Goal: Navigation & Orientation: Find specific page/section

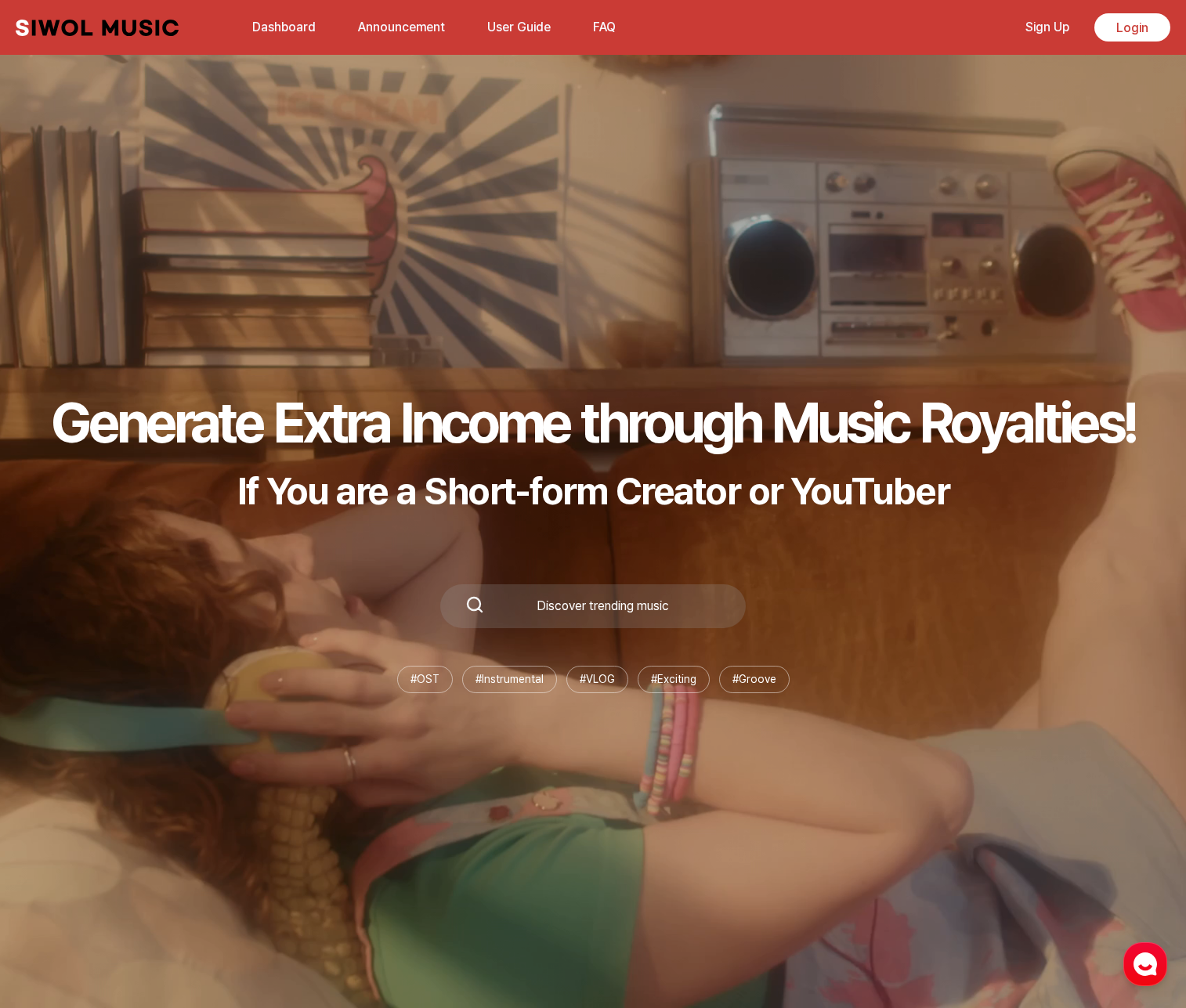
click at [1057, 34] on link "Sign Up" at bounding box center [1047, 27] width 62 height 34
click at [256, 26] on link "Dashboard" at bounding box center [284, 27] width 82 height 34
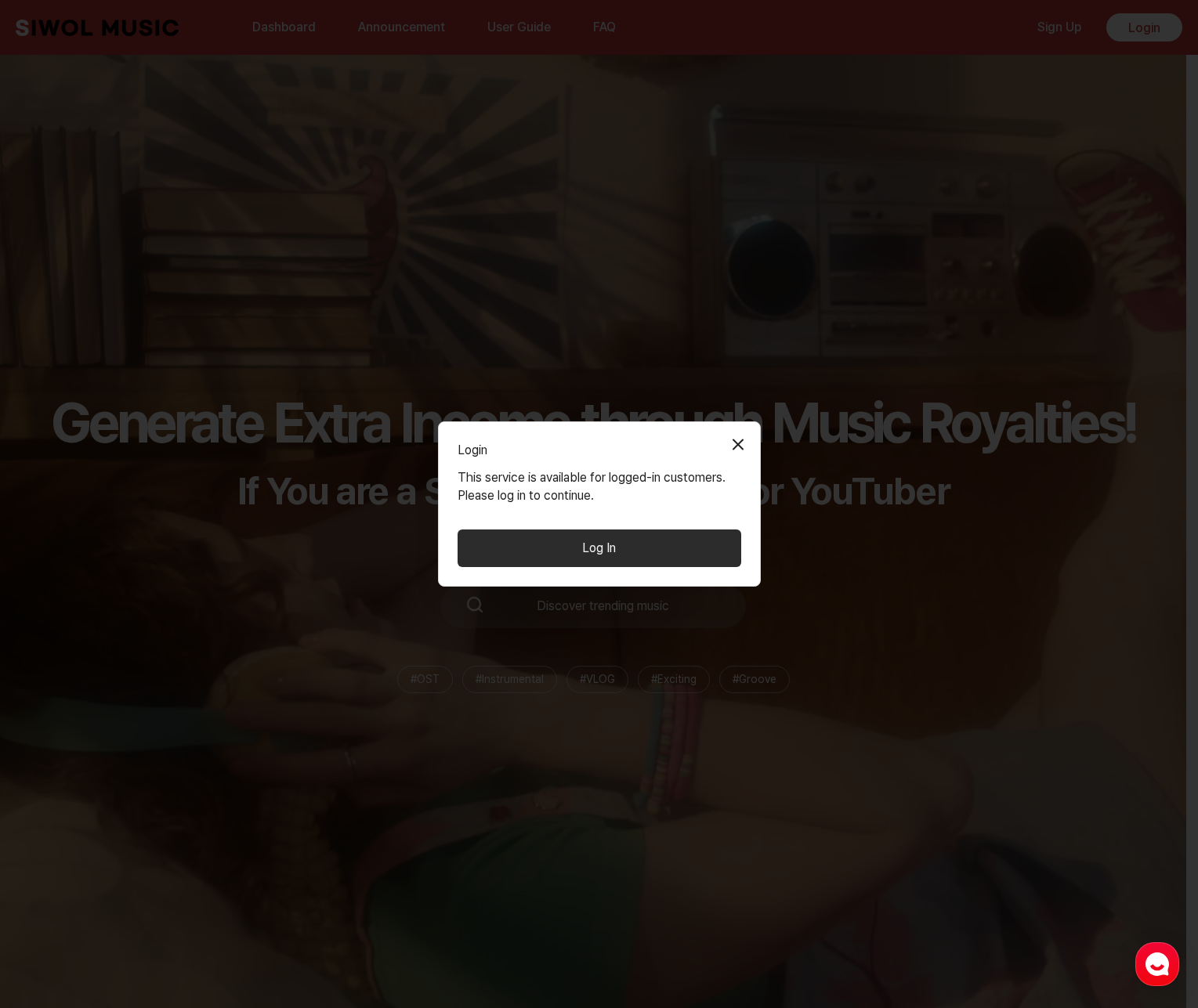
click at [653, 552] on button "Log In" at bounding box center [599, 548] width 284 height 38
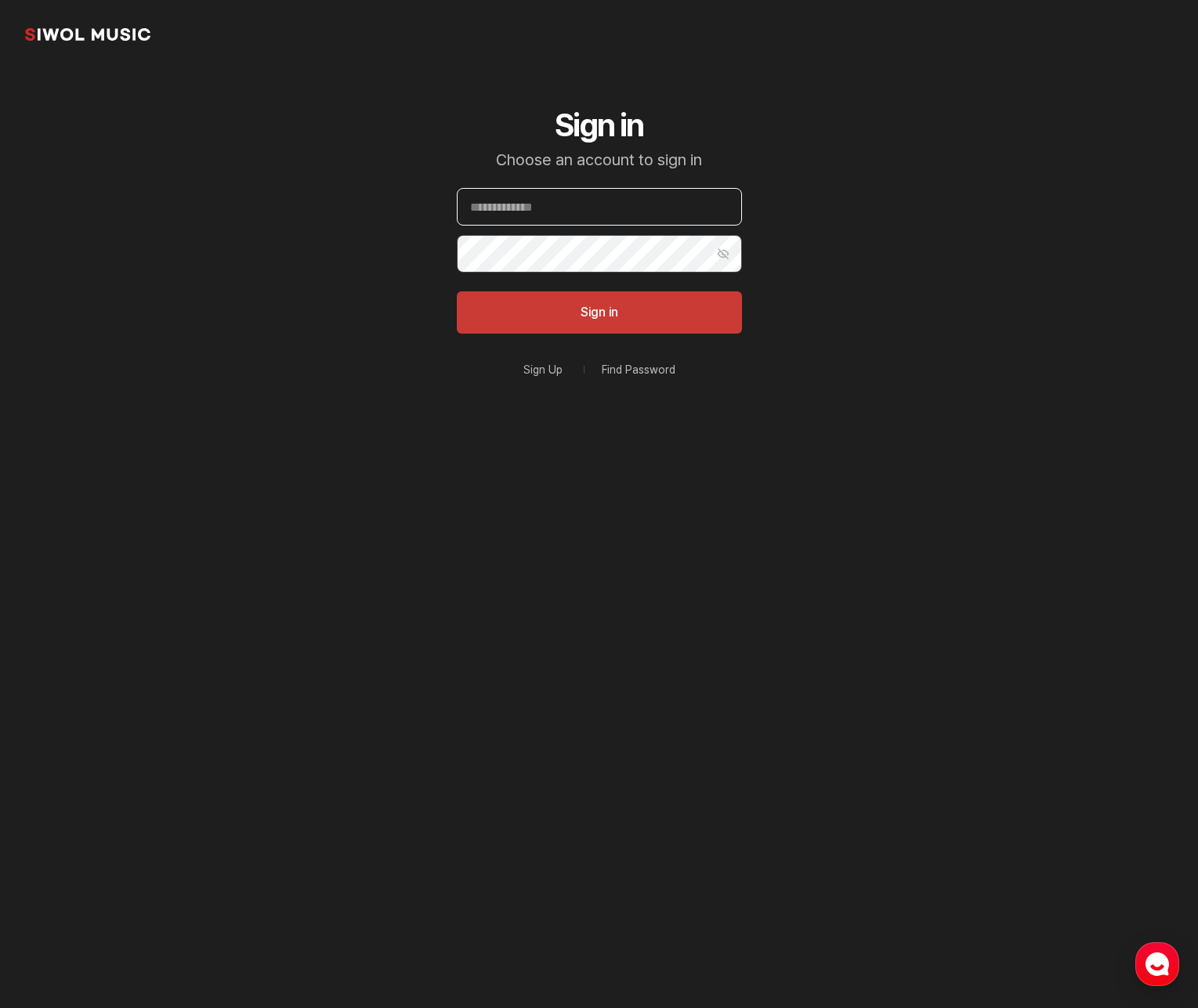
click at [571, 220] on input "Email" at bounding box center [599, 206] width 285 height 38
type input "**********"
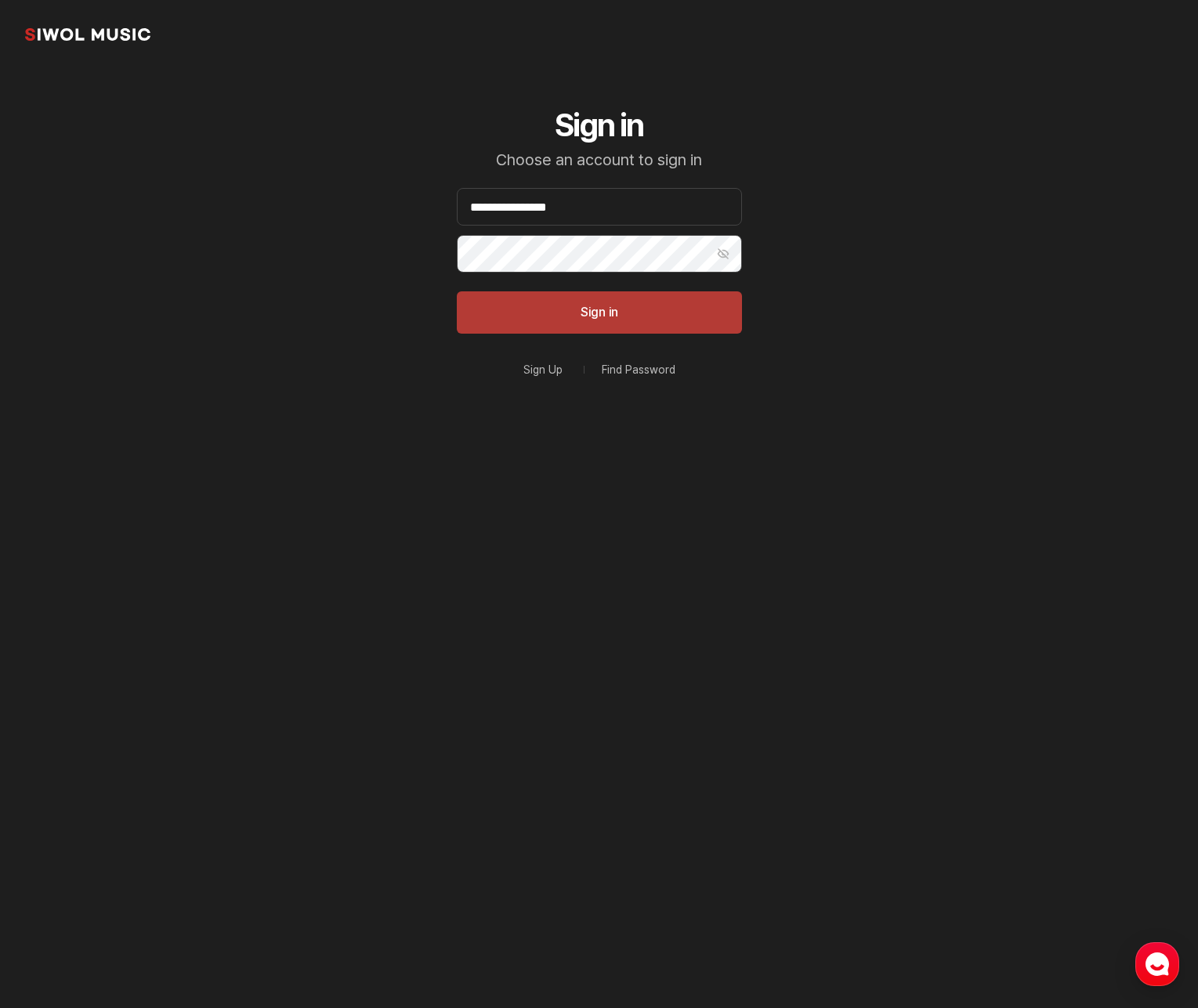
click at [612, 308] on button "Sign in" at bounding box center [599, 312] width 285 height 42
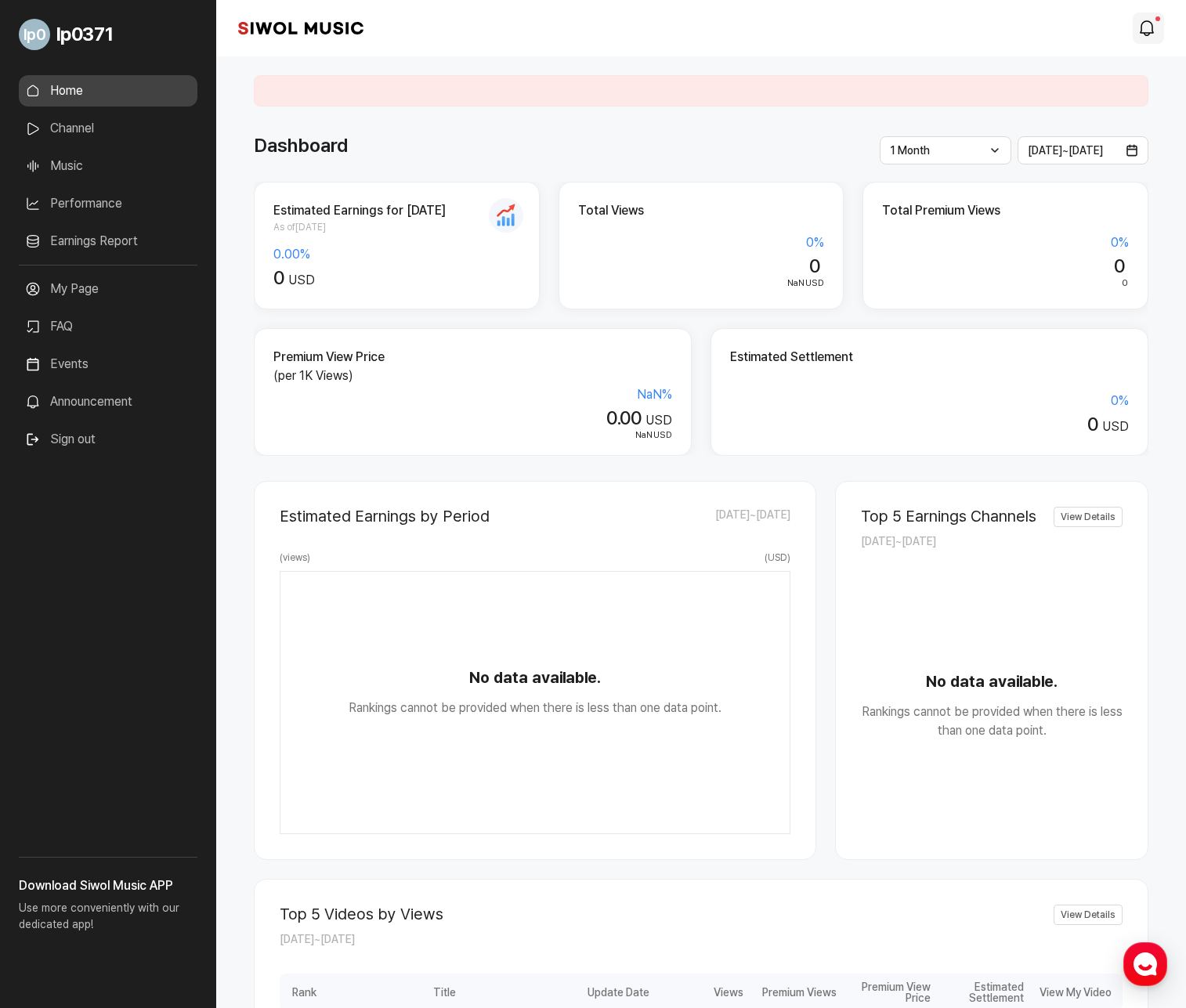
click at [1160, 29] on link "modal.notifications" at bounding box center [1148, 28] width 31 height 31
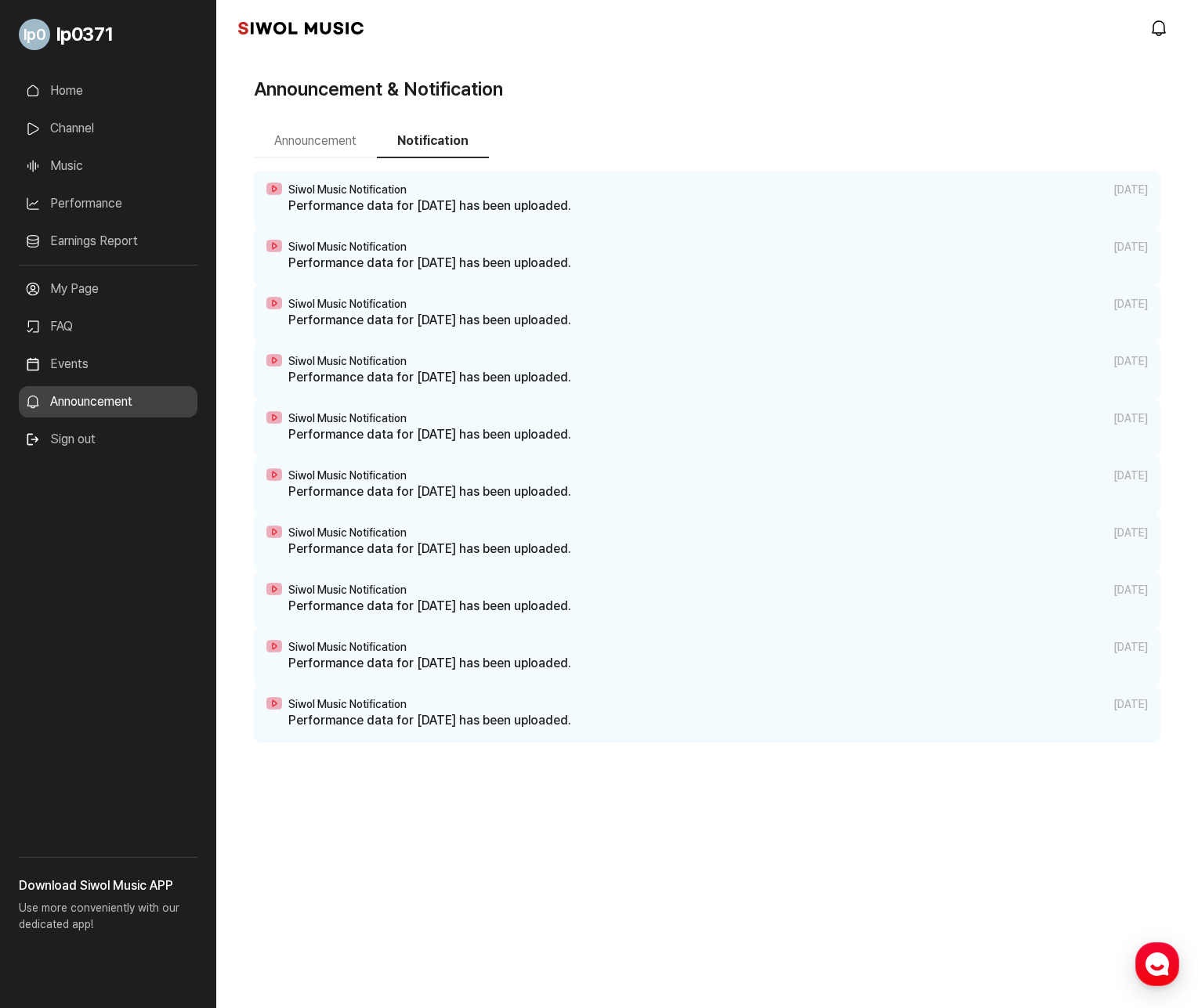
click at [78, 93] on link "Home" at bounding box center [108, 90] width 178 height 31
click at [69, 91] on link "Home" at bounding box center [108, 90] width 178 height 31
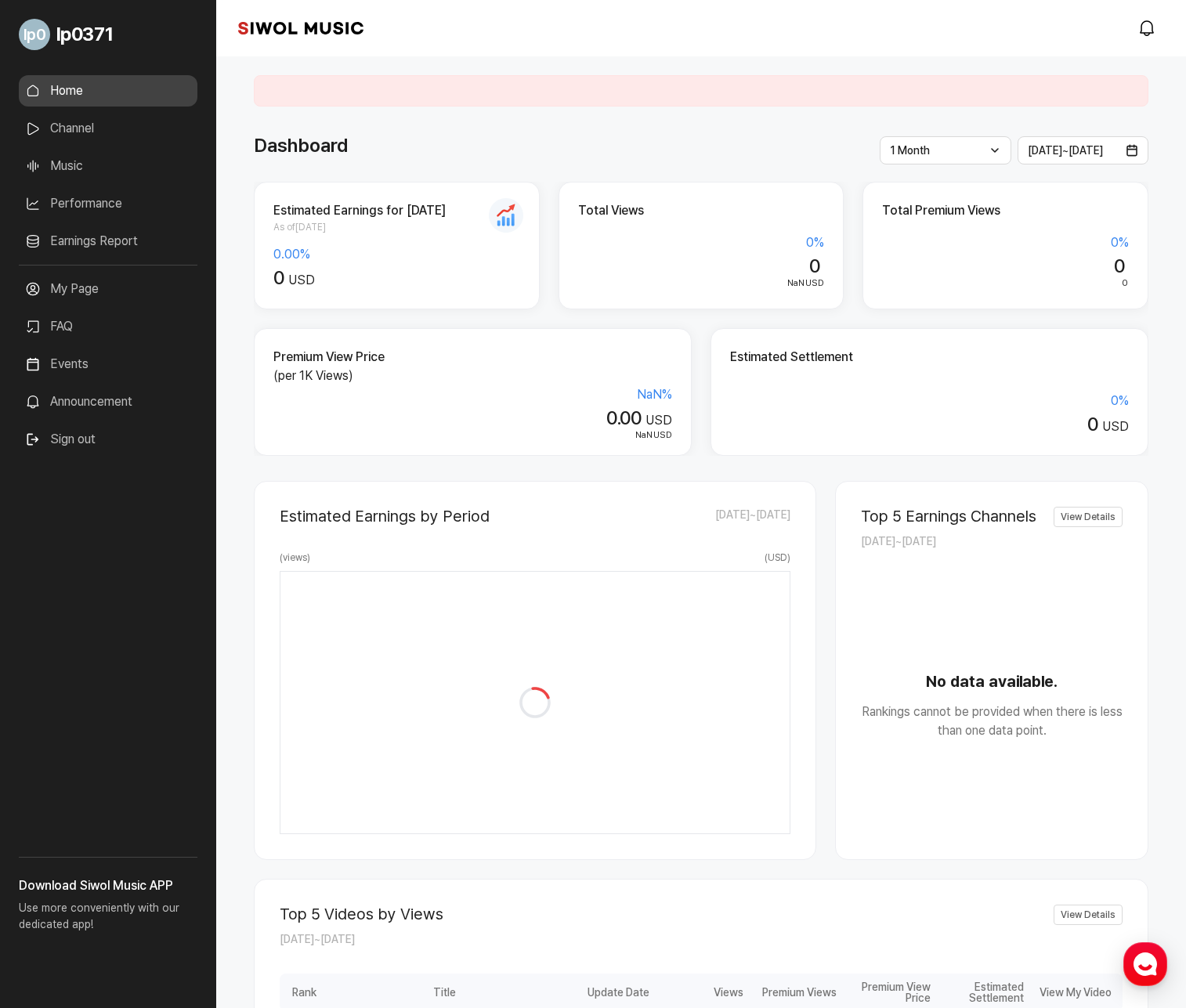
click at [74, 134] on link "Channel" at bounding box center [108, 128] width 178 height 31
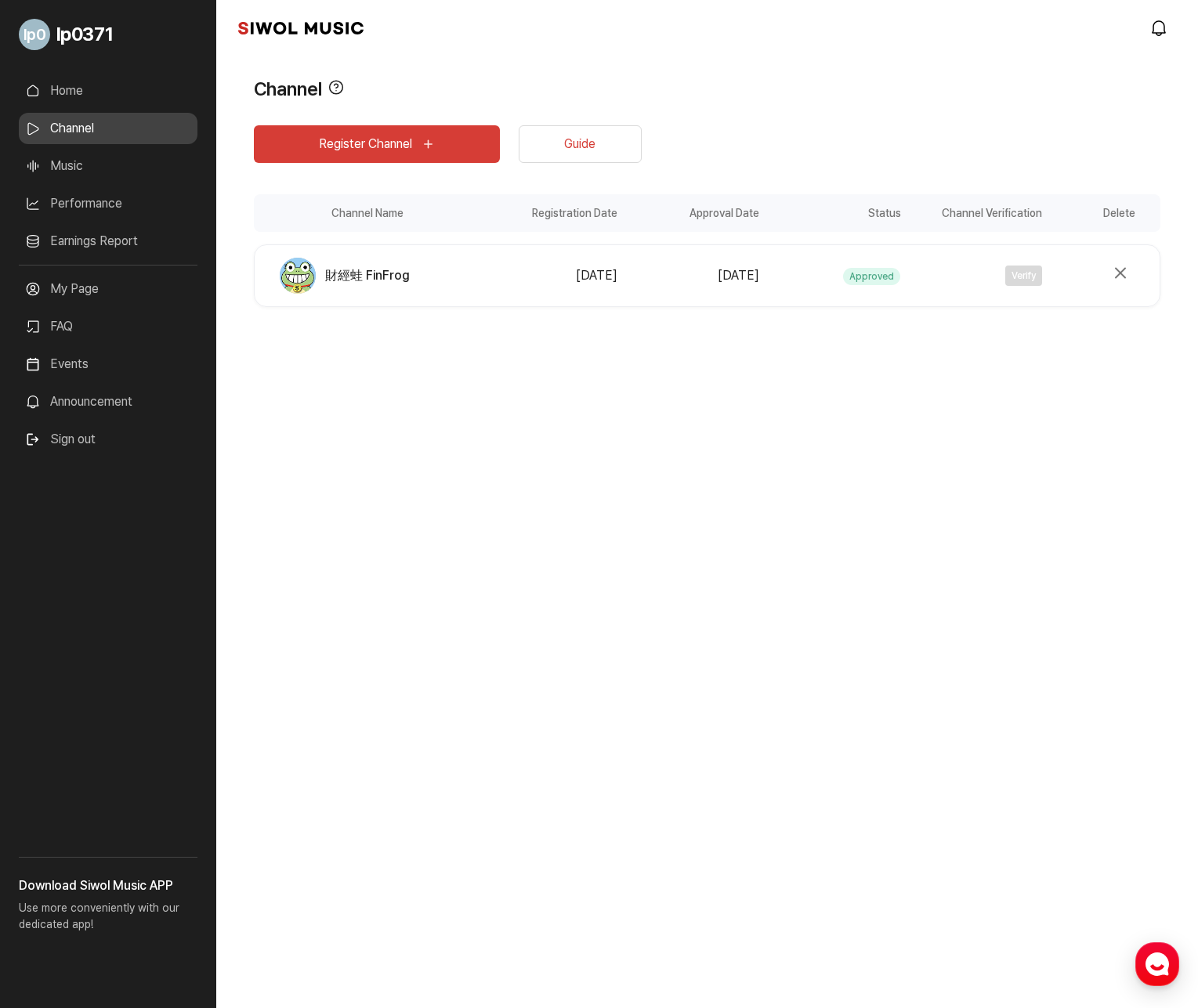
click at [63, 162] on link "Music" at bounding box center [108, 166] width 178 height 31
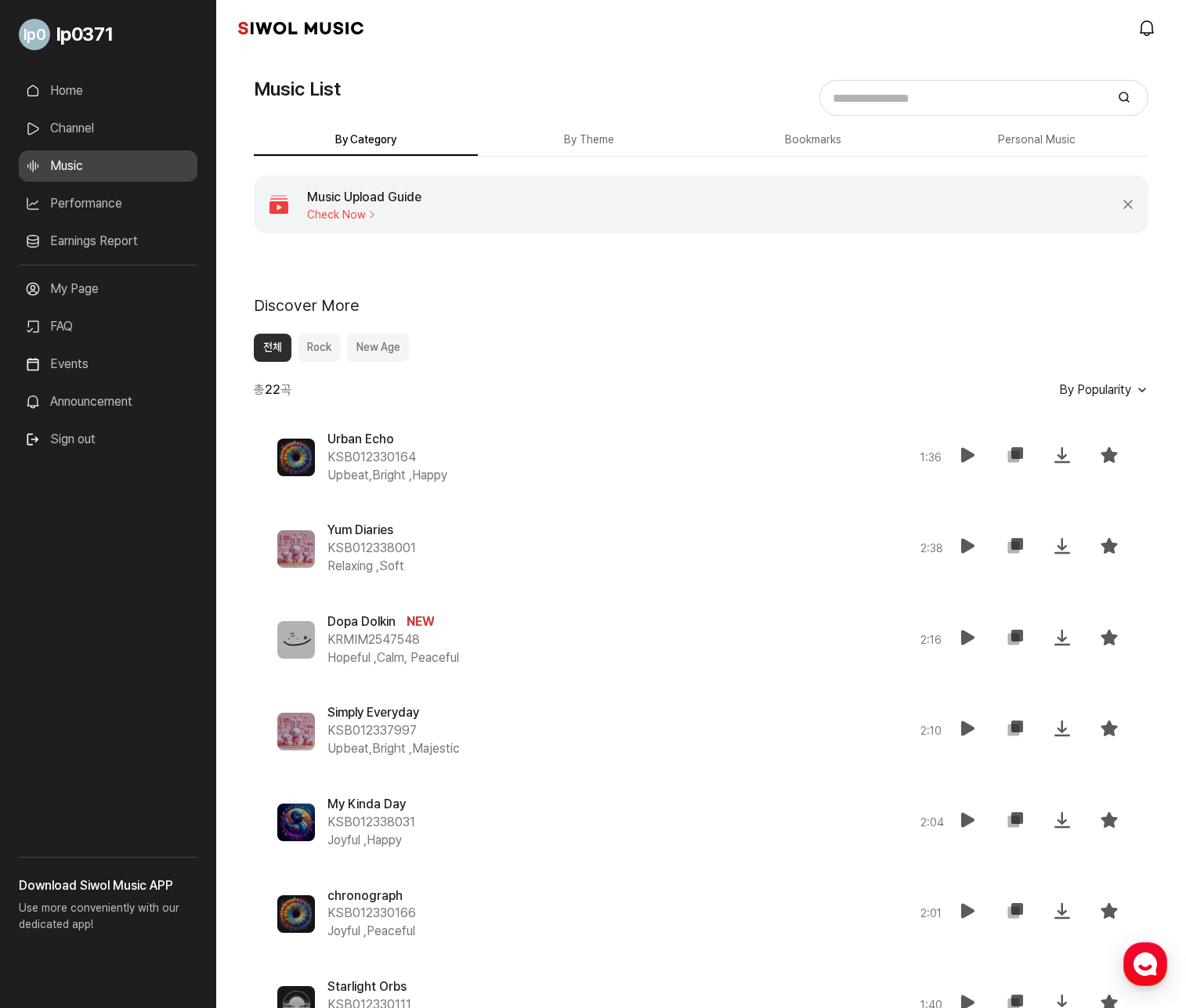
click at [76, 90] on link "Home" at bounding box center [108, 90] width 178 height 31
